Goal: Obtain resource: Download file/media

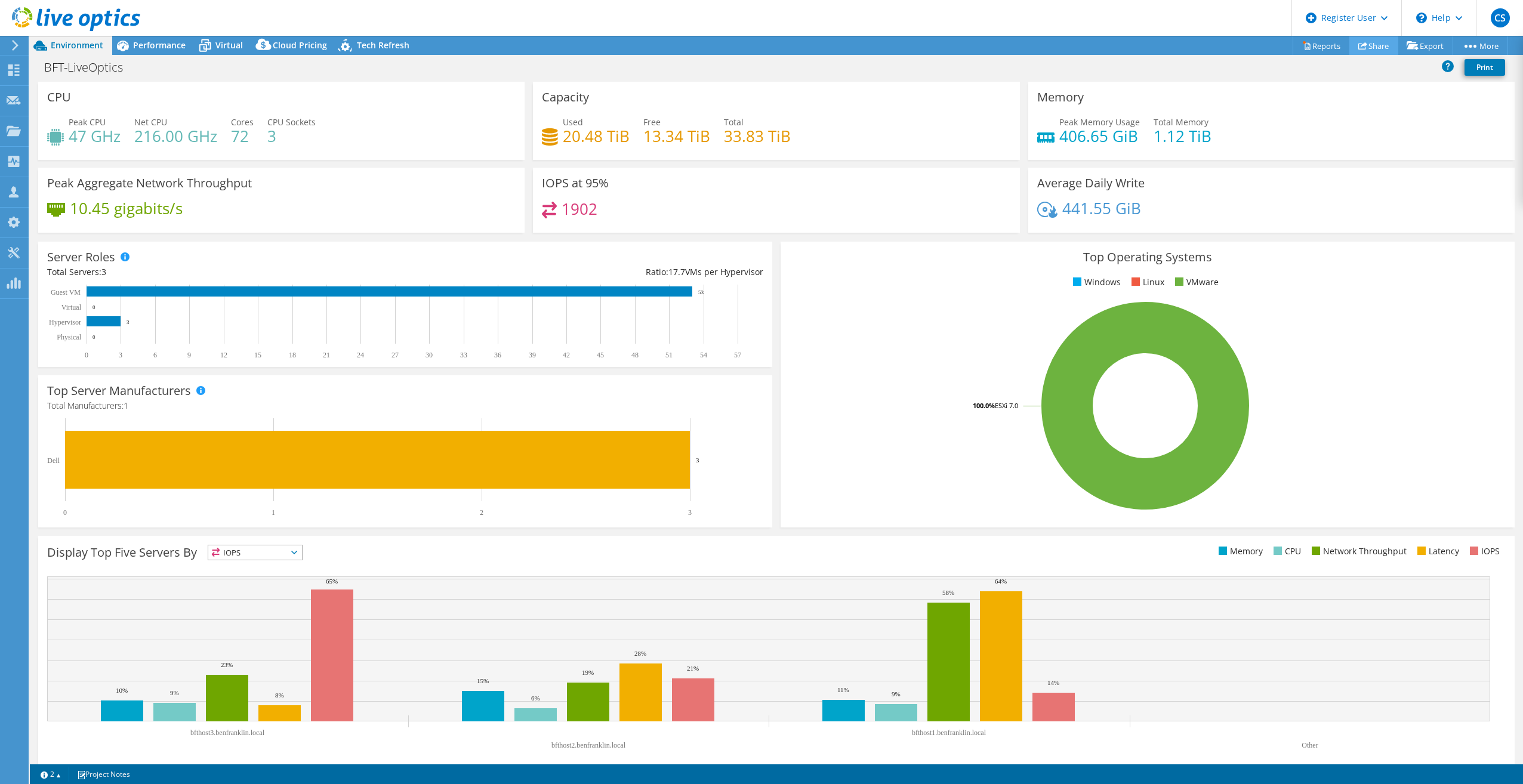
click at [603, 50] on link "Share" at bounding box center [1374, 45] width 49 height 18
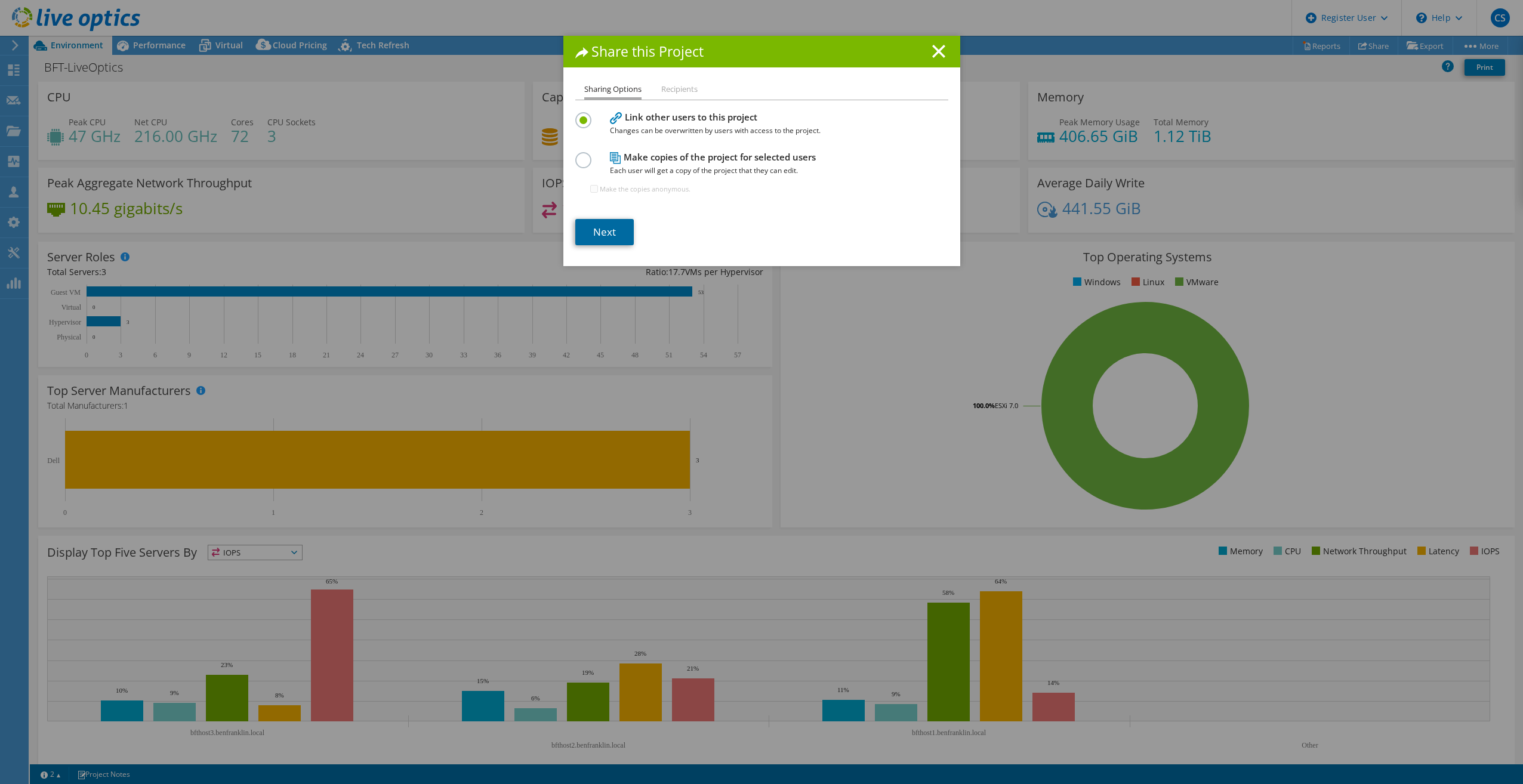
click at [603, 227] on link "Next" at bounding box center [604, 232] width 59 height 26
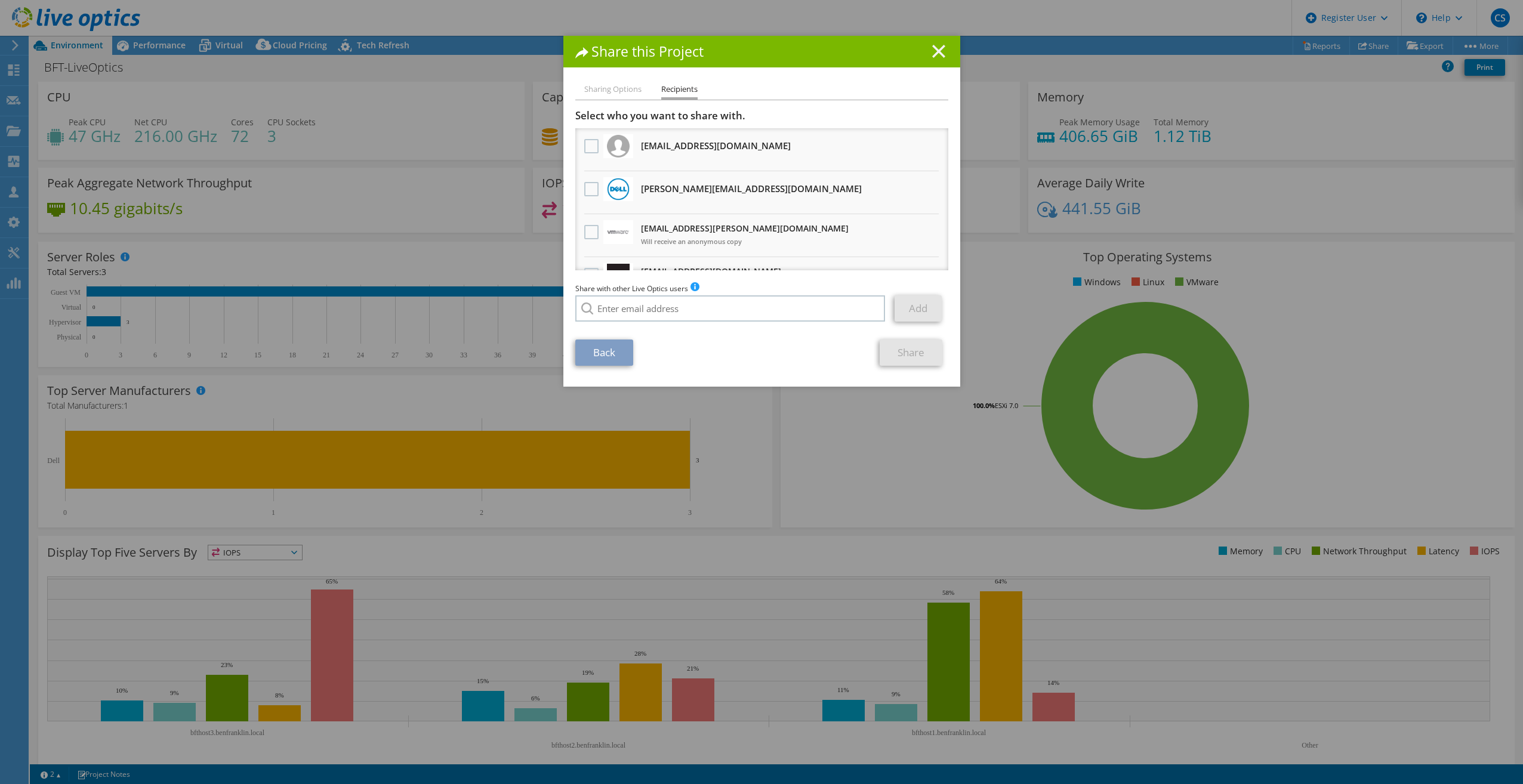
click at [603, 51] on line at bounding box center [938, 51] width 12 height 12
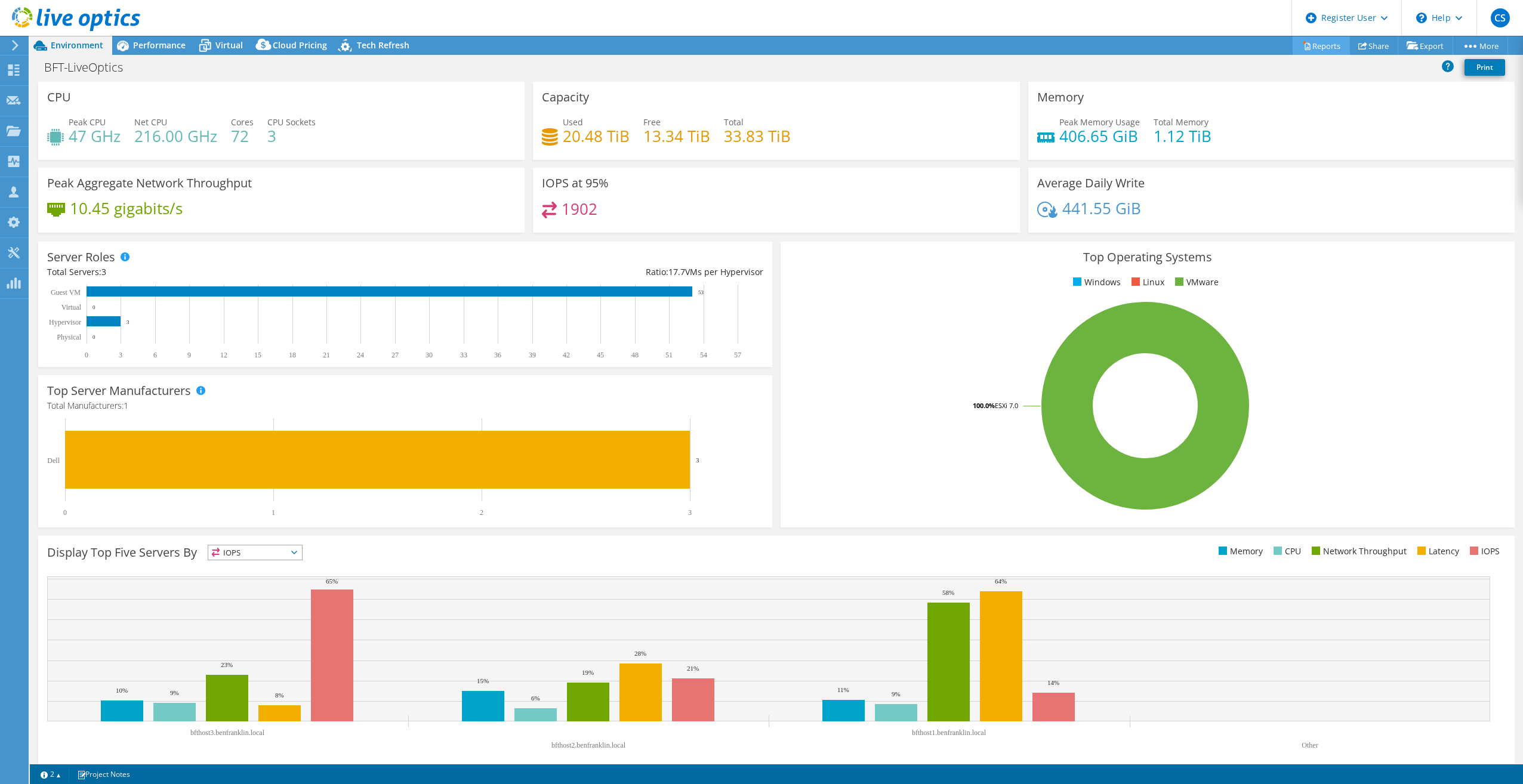
click at [603, 48] on link "Reports" at bounding box center [1321, 45] width 57 height 18
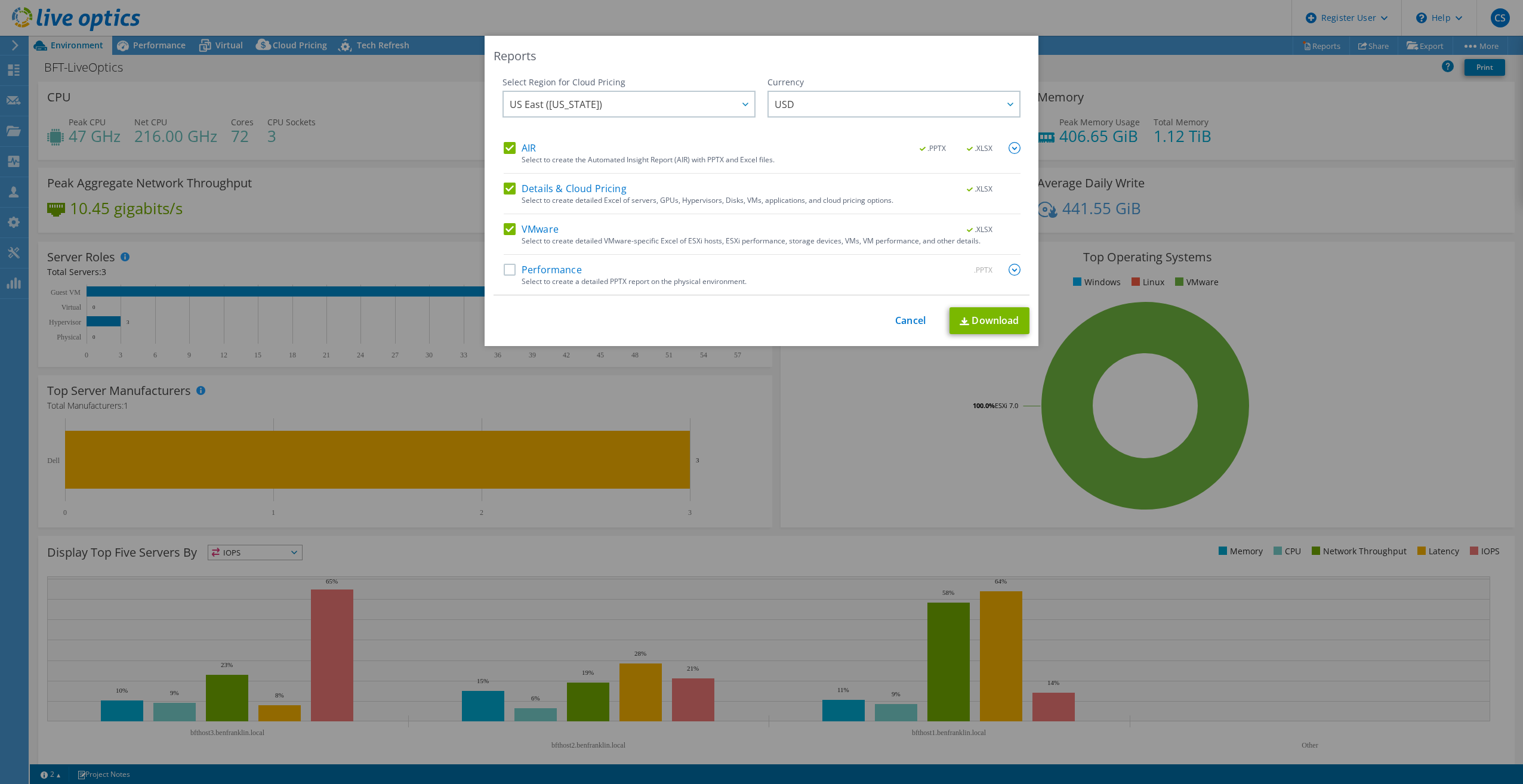
click at [506, 227] on label "Performance" at bounding box center [542, 269] width 78 height 12
click at [0, 0] on input "Performance" at bounding box center [0, 0] width 0 height 0
click at [603, 227] on link "Download" at bounding box center [989, 320] width 80 height 27
click at [603, 23] on div "Reports Select Region for Cloud Pricing Asia Pacific (Hong Kong) Asia Pacific (…" at bounding box center [761, 392] width 1523 height 784
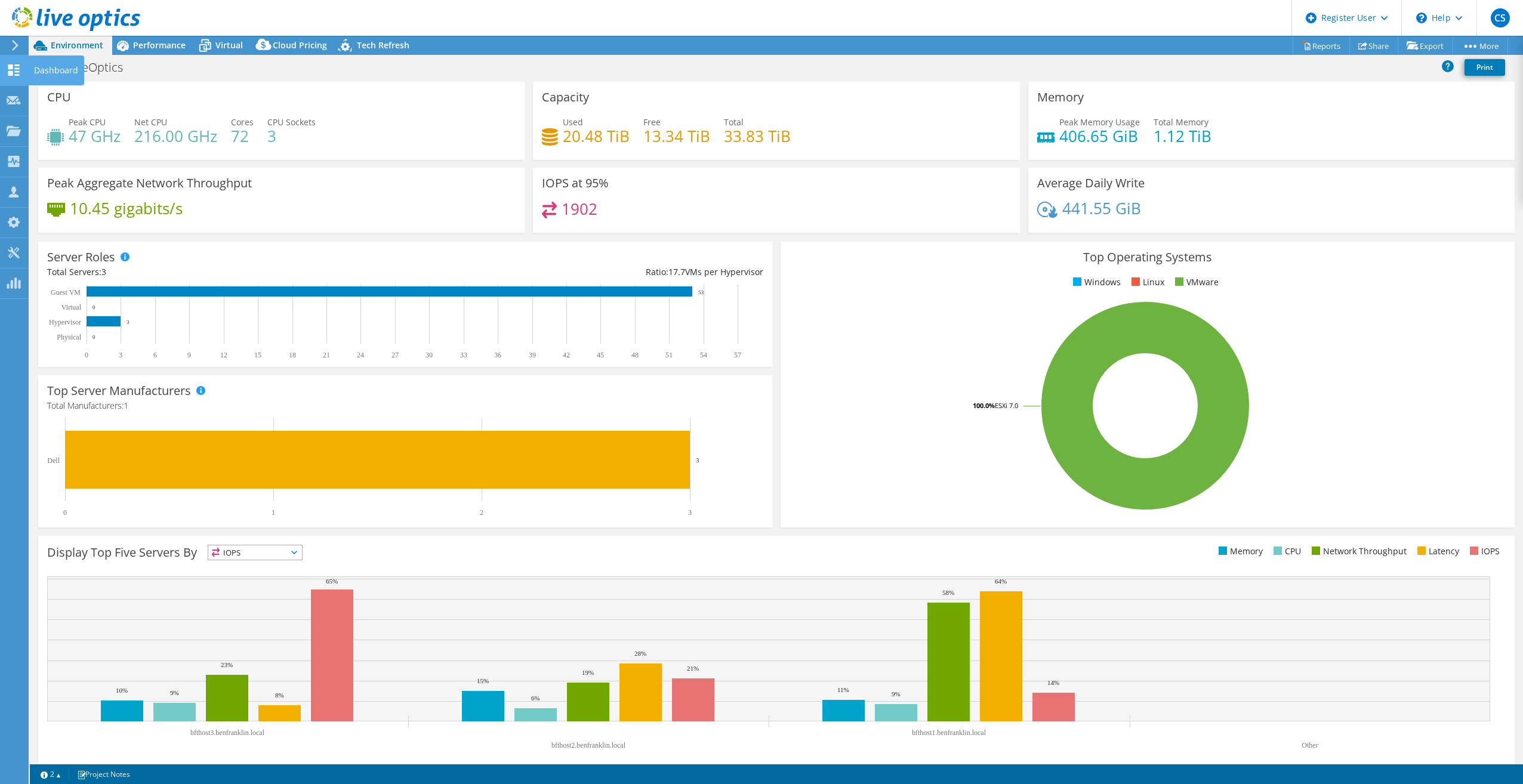
click at [13, 72] on use at bounding box center [14, 70] width 11 height 11
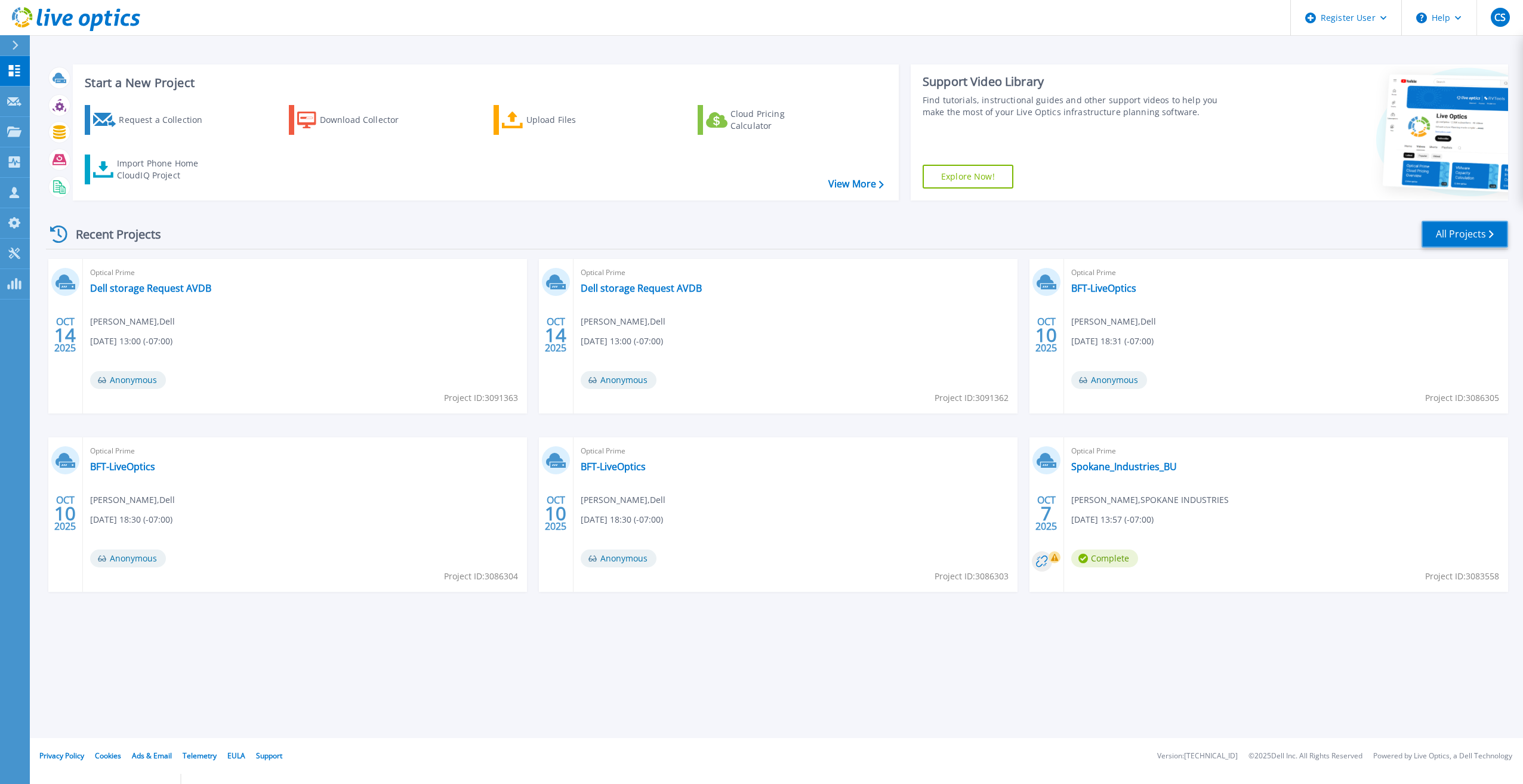
click at [1445, 236] on link "All Projects" at bounding box center [1464, 234] width 86 height 27
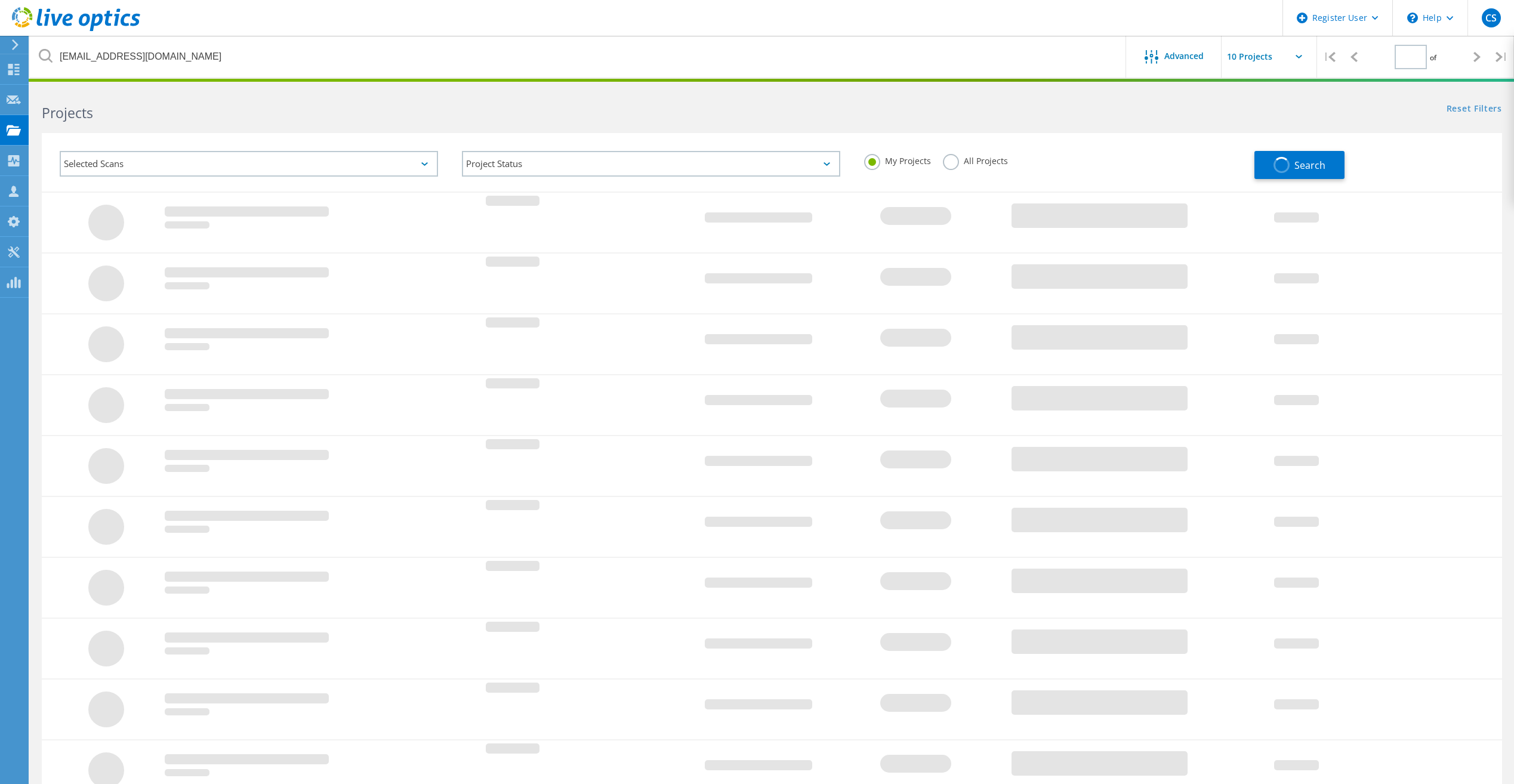
type input "1"
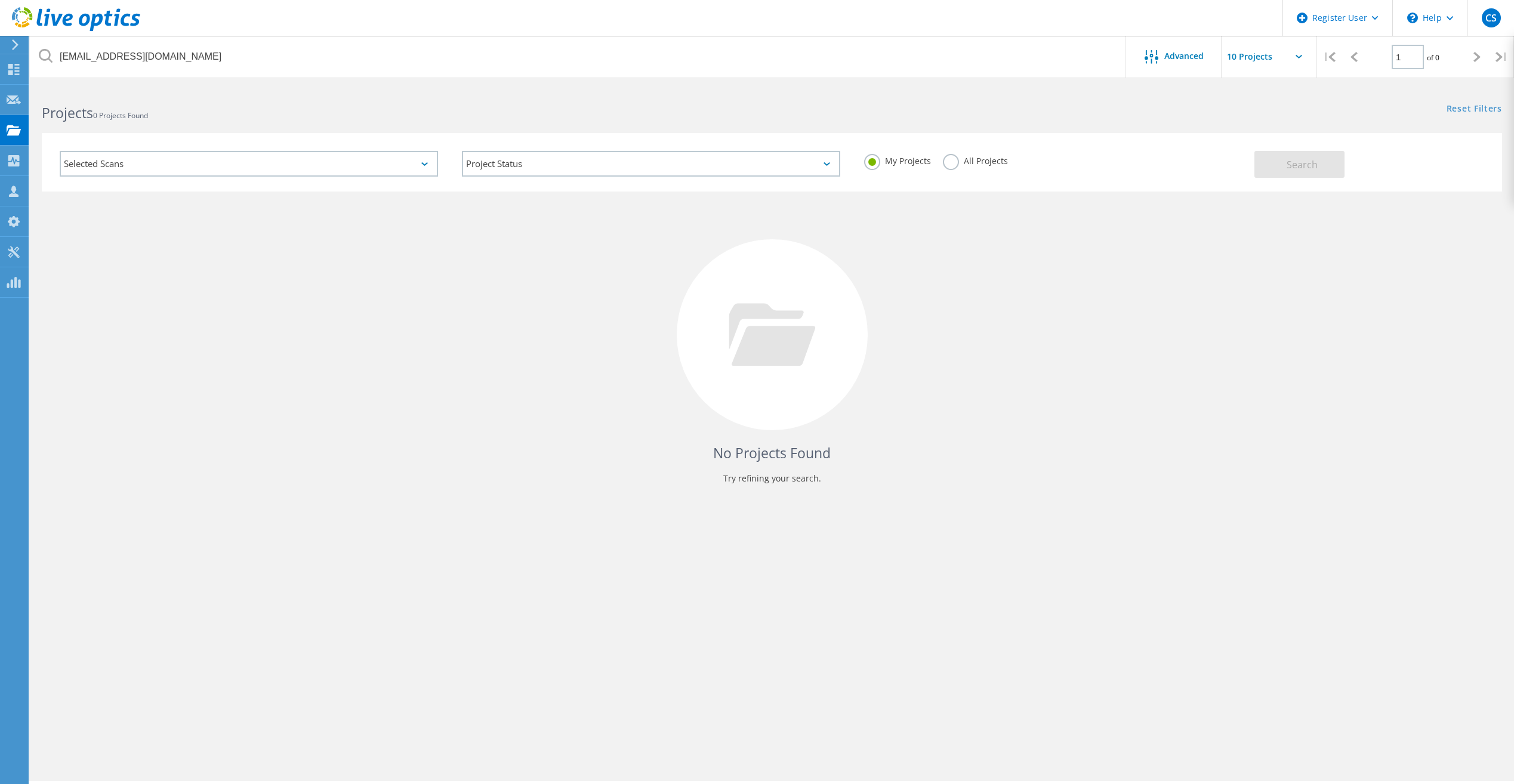
click at [945, 162] on label "All Projects" at bounding box center [975, 159] width 65 height 11
click at [0, 0] on input "All Projects" at bounding box center [0, 0] width 0 height 0
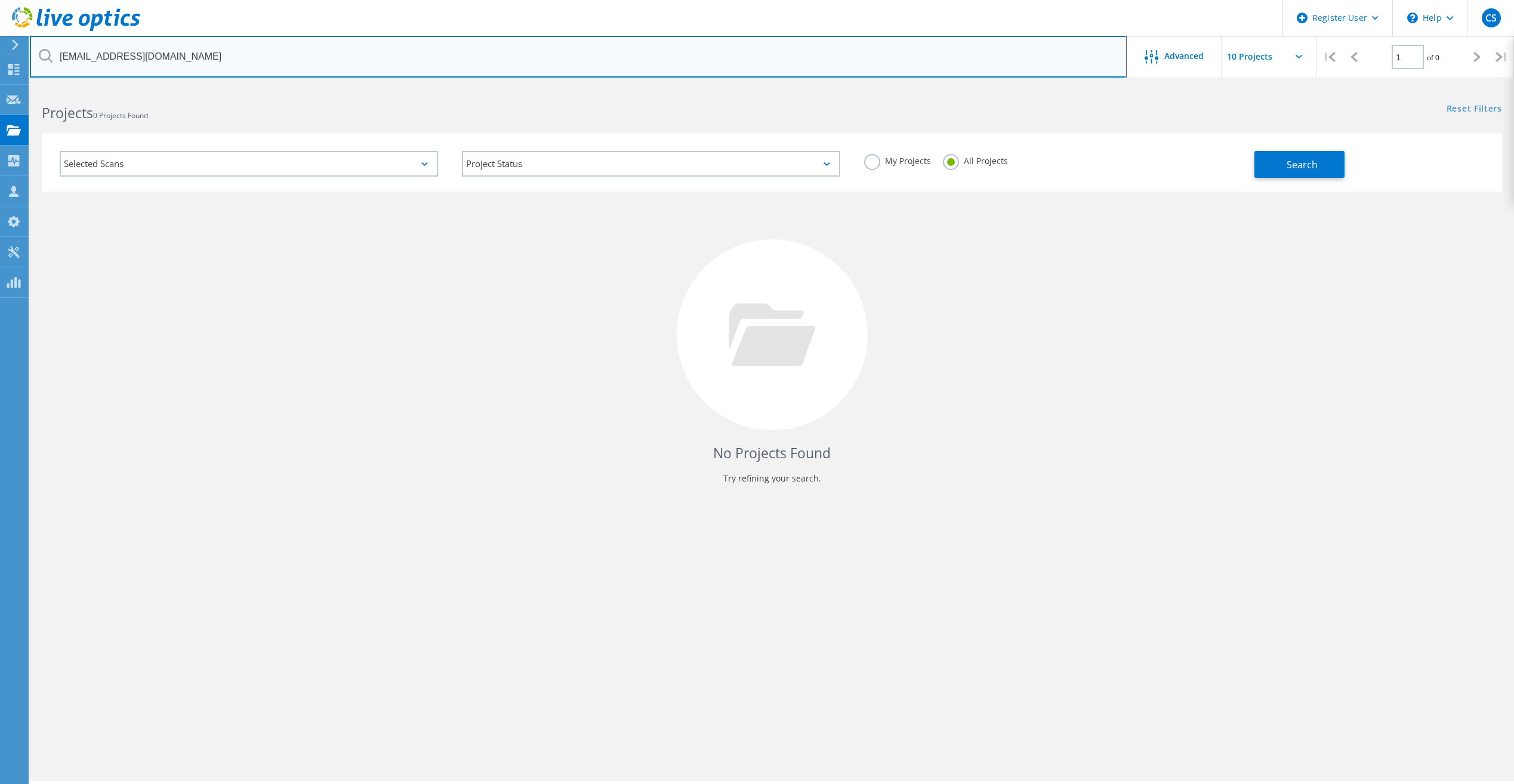
drag, startPoint x: 262, startPoint y: 59, endPoint x: -3, endPoint y: 69, distance: 265.2
click at [0, 69] on html "Register User \n Help Explore Helpful Articles Contact Support CS Dell User Col…" at bounding box center [757, 453] width 1514 height 907
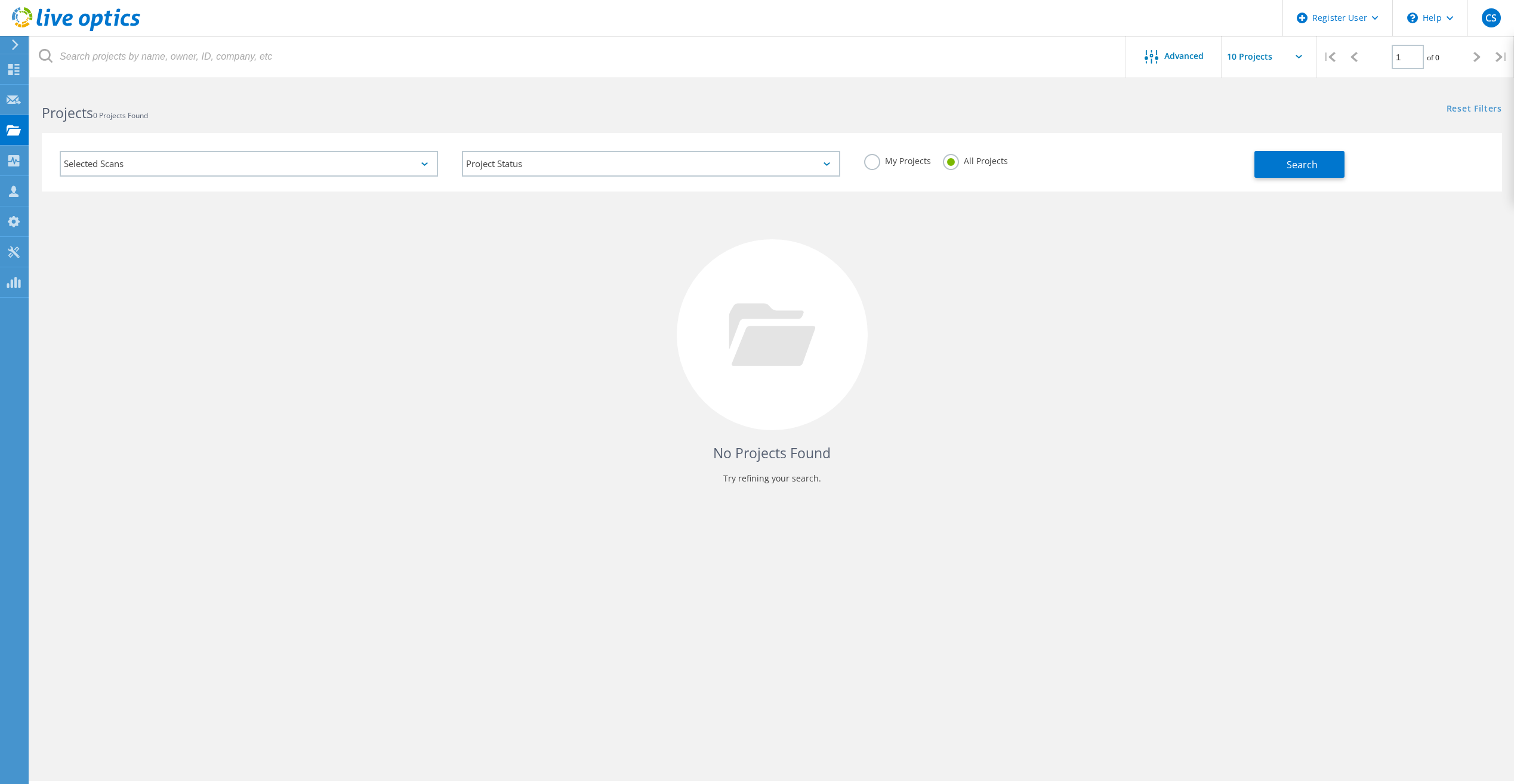
click at [873, 160] on label "My Projects" at bounding box center [897, 159] width 67 height 11
click at [0, 0] on input "My Projects" at bounding box center [0, 0] width 0 height 0
click at [1341, 167] on button "Search" at bounding box center [1299, 164] width 90 height 27
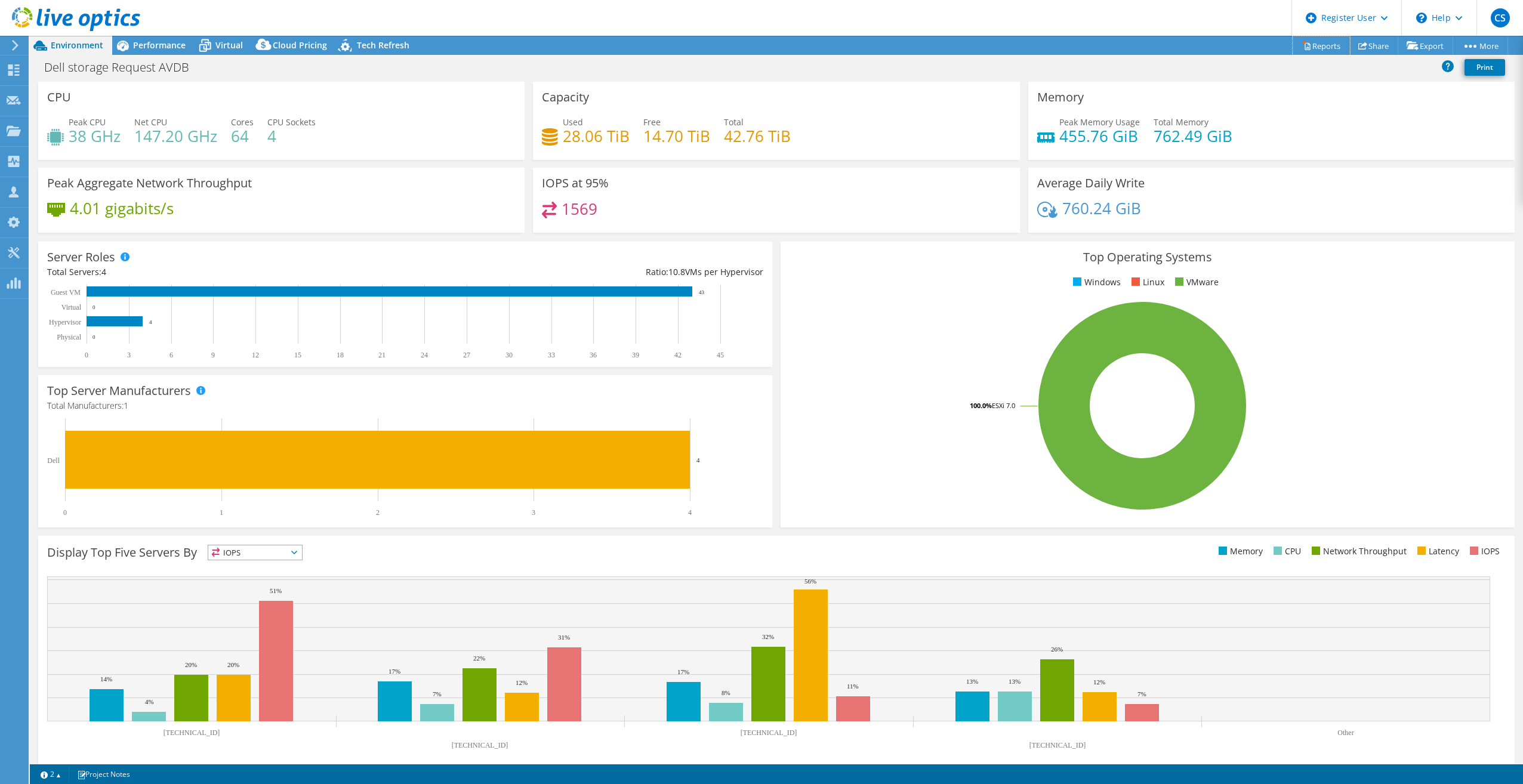
click at [1321, 50] on link "Reports" at bounding box center [1321, 45] width 57 height 18
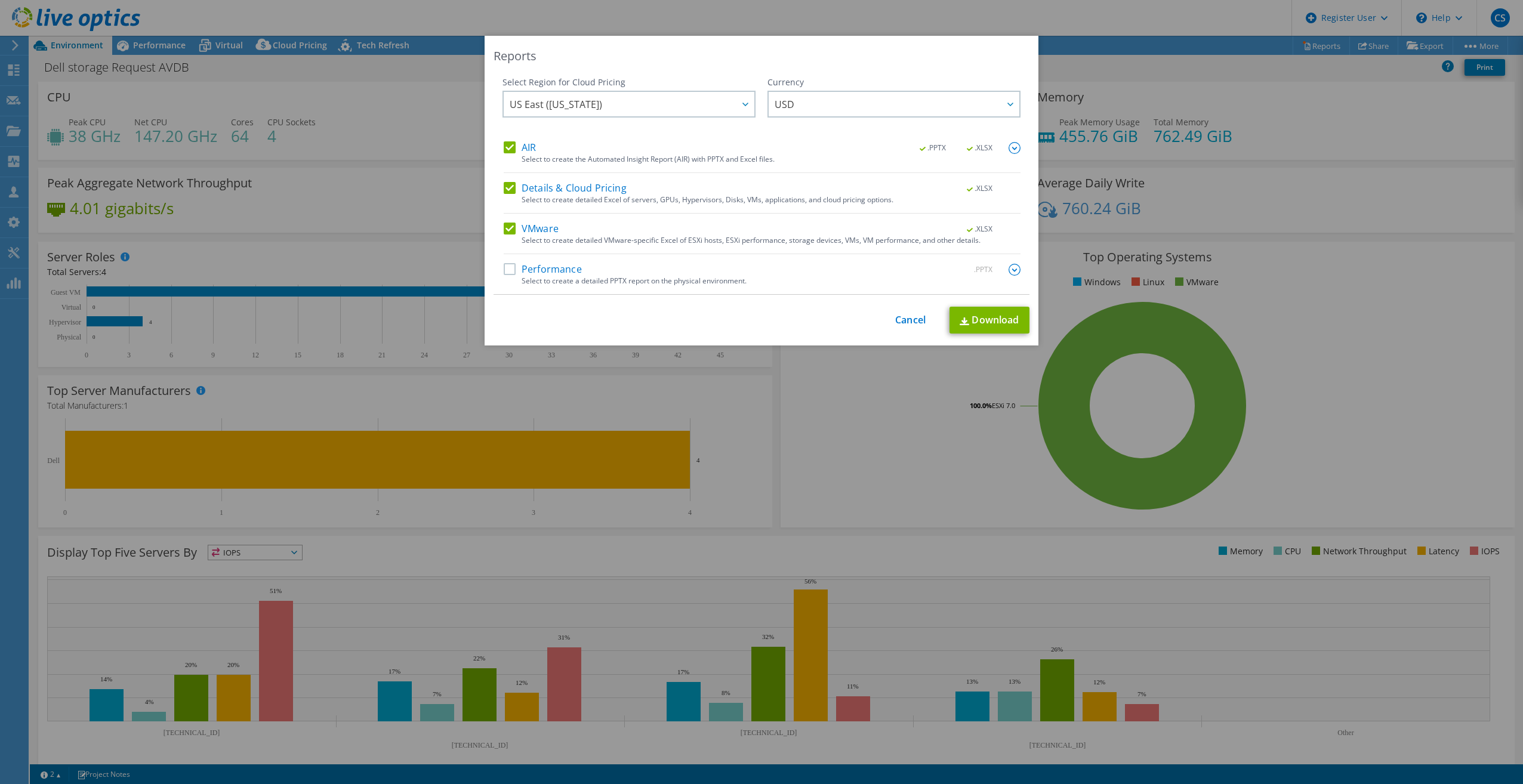
click at [503, 266] on label "Performance" at bounding box center [542, 269] width 78 height 12
click at [0, 0] on input "Performance" at bounding box center [0, 0] width 0 height 0
click at [996, 321] on link "Download" at bounding box center [989, 320] width 80 height 27
